Goal: Navigation & Orientation: Find specific page/section

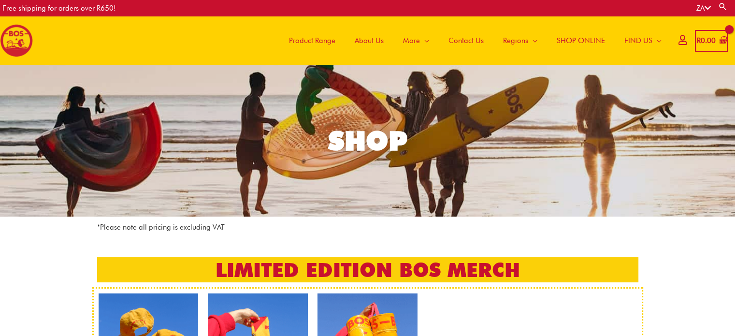
click at [368, 36] on span "About Us" at bounding box center [369, 40] width 29 height 29
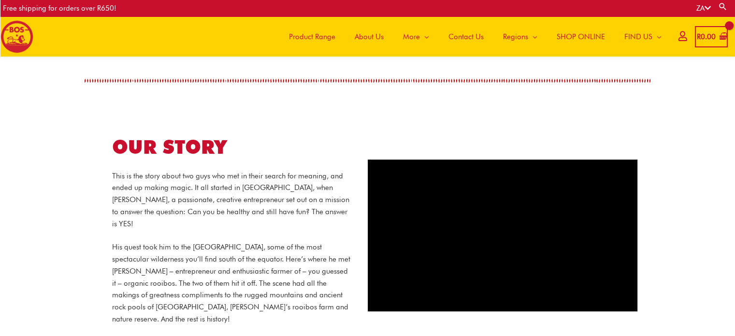
scroll to position [96, 0]
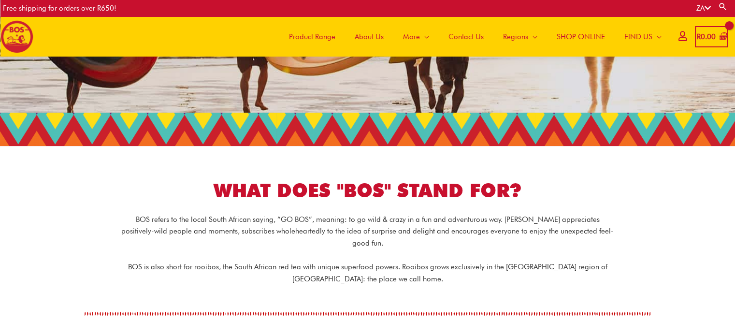
click at [305, 40] on span "Product Range" at bounding box center [312, 36] width 46 height 29
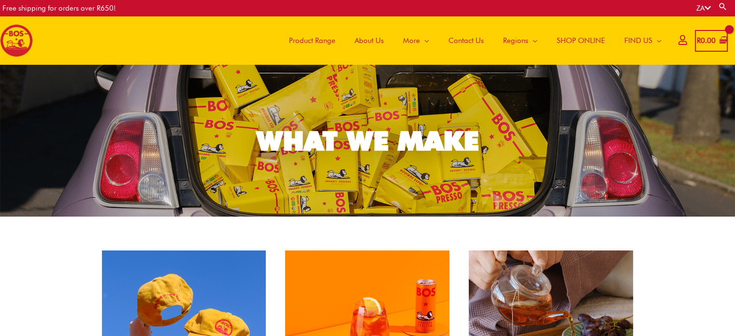
click at [371, 36] on span "About Us" at bounding box center [369, 40] width 29 height 29
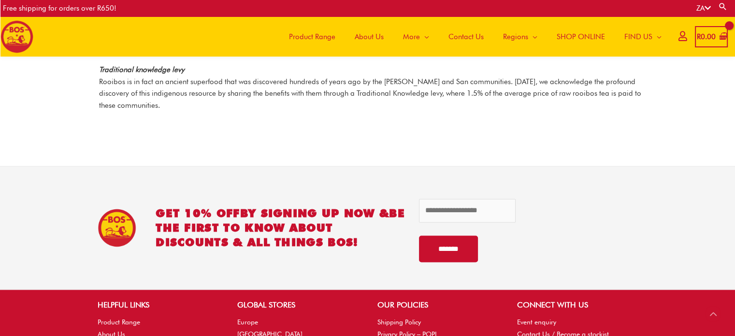
scroll to position [1351, 0]
click at [371, 35] on span "About Us" at bounding box center [369, 36] width 29 height 29
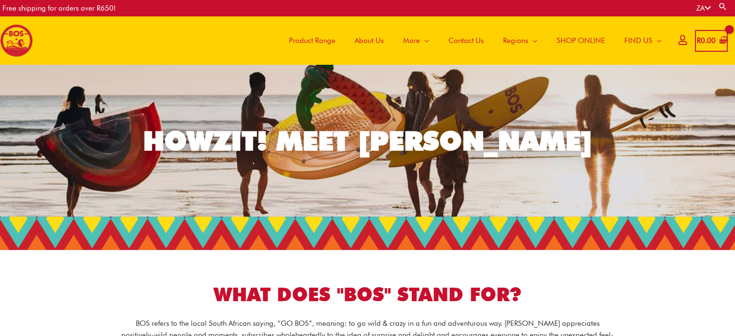
click at [312, 42] on span "Product Range" at bounding box center [312, 40] width 46 height 29
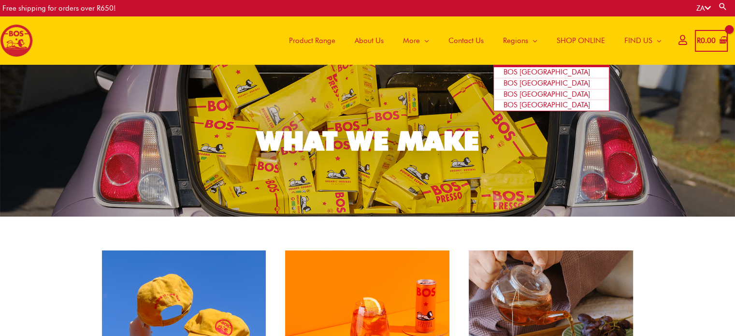
click at [504, 43] on span "Regions" at bounding box center [515, 40] width 25 height 29
